Goal: Task Accomplishment & Management: Manage account settings

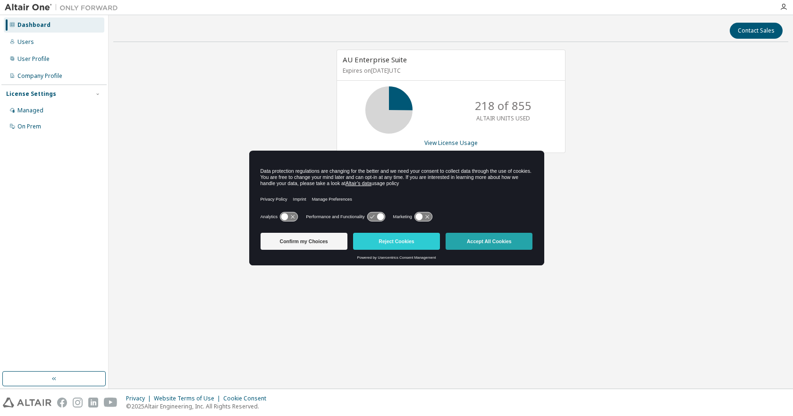
click at [483, 238] on button "Accept All Cookies" at bounding box center [488, 241] width 87 height 17
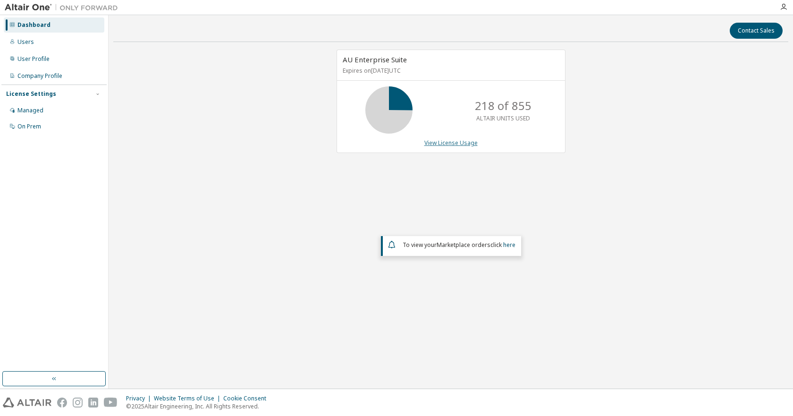
click at [463, 141] on link "View License Usage" at bounding box center [450, 143] width 53 height 8
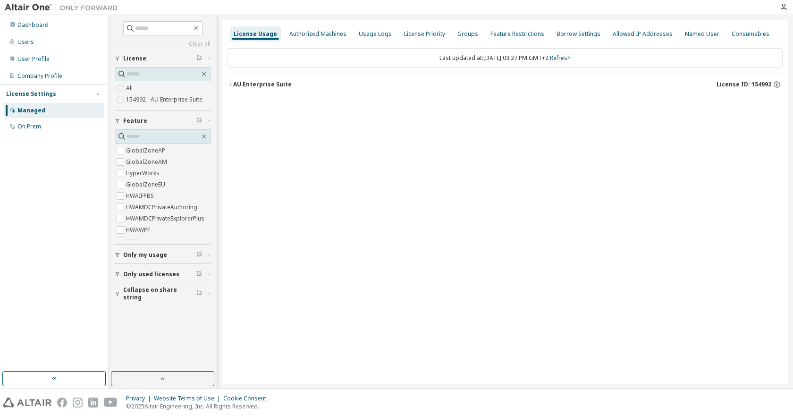
click at [252, 82] on div "AU Enterprise Suite" at bounding box center [262, 85] width 58 height 8
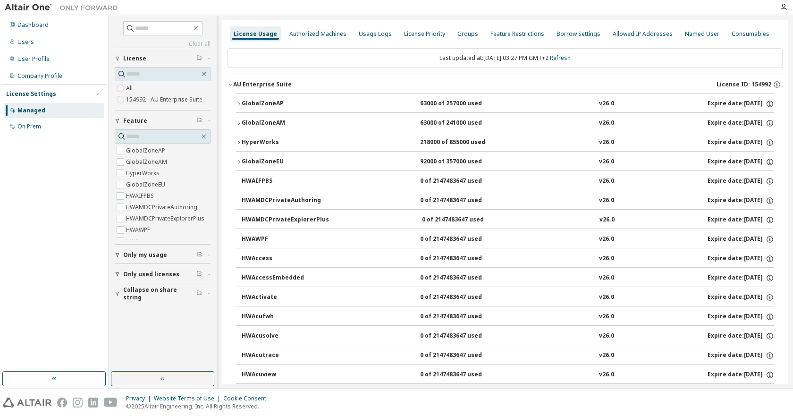
click at [253, 160] on div "GlobalZoneEU" at bounding box center [284, 162] width 85 height 8
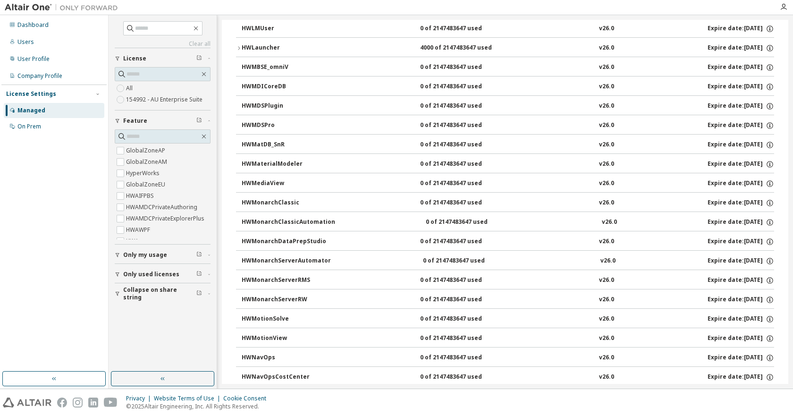
scroll to position [4246, 0]
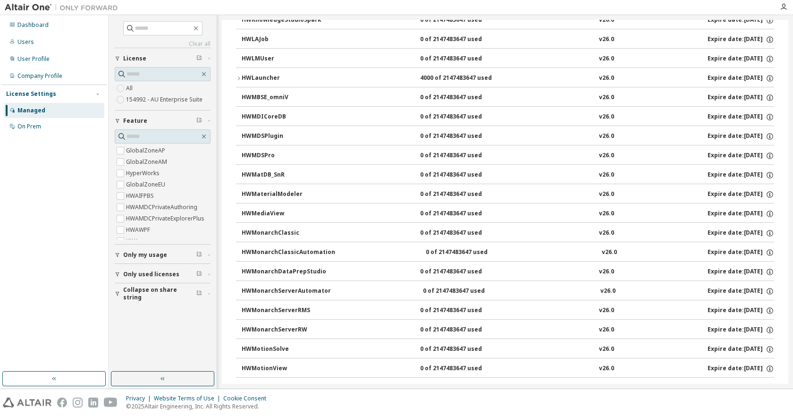
click at [249, 75] on div "HWLauncher" at bounding box center [284, 78] width 85 height 8
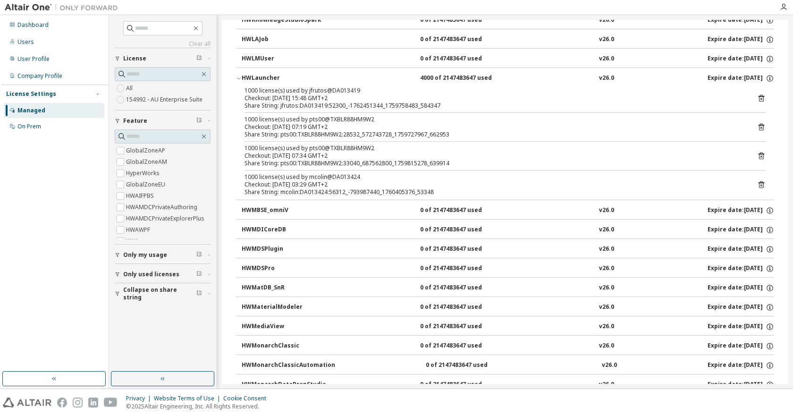
click at [255, 75] on div "HWLauncher" at bounding box center [284, 78] width 85 height 8
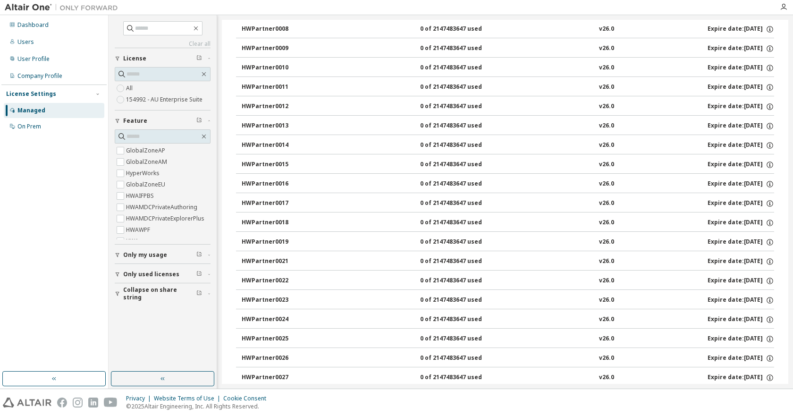
scroll to position [5189, 0]
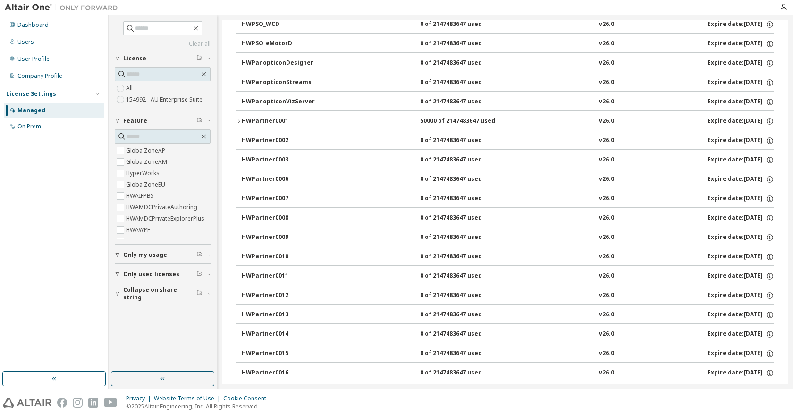
click at [276, 116] on button "HWPartner0001 50000 of 2147483647 used v26.0 Expire date: [DATE]" at bounding box center [505, 121] width 538 height 21
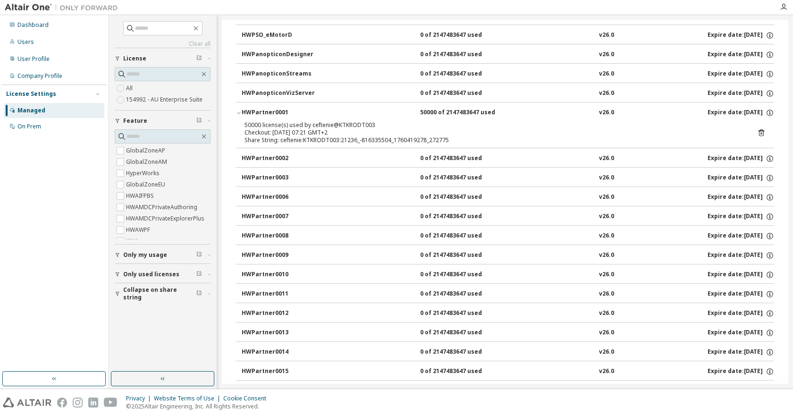
scroll to position [5150, 0]
